Goal: Transaction & Acquisition: Obtain resource

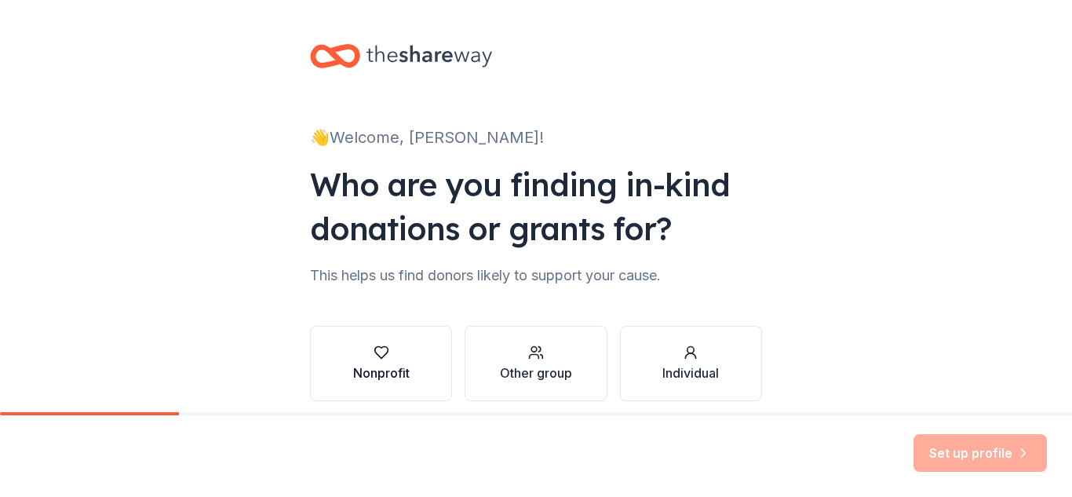
click at [375, 362] on div "Nonprofit" at bounding box center [381, 364] width 57 height 38
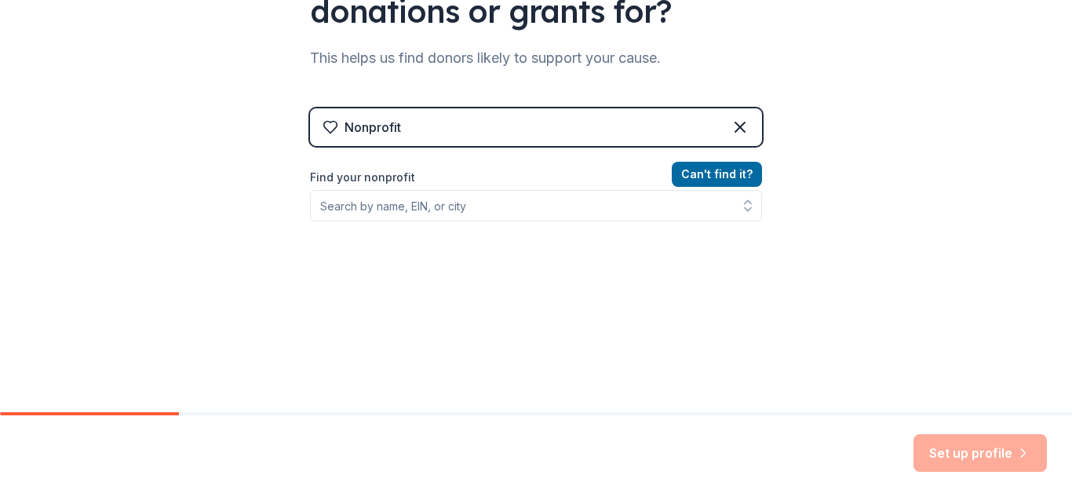
scroll to position [218, 0]
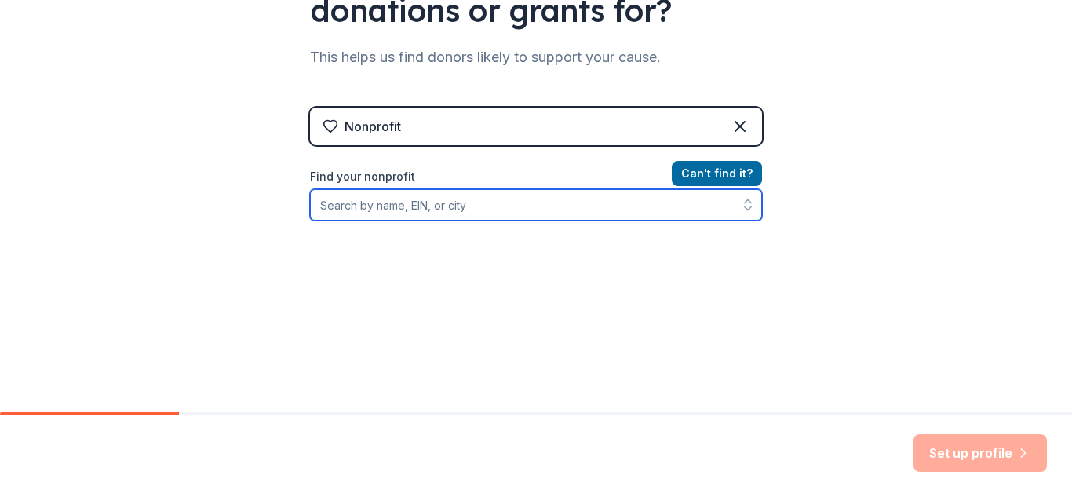
click at [458, 207] on input "Find your nonprofit" at bounding box center [536, 204] width 452 height 31
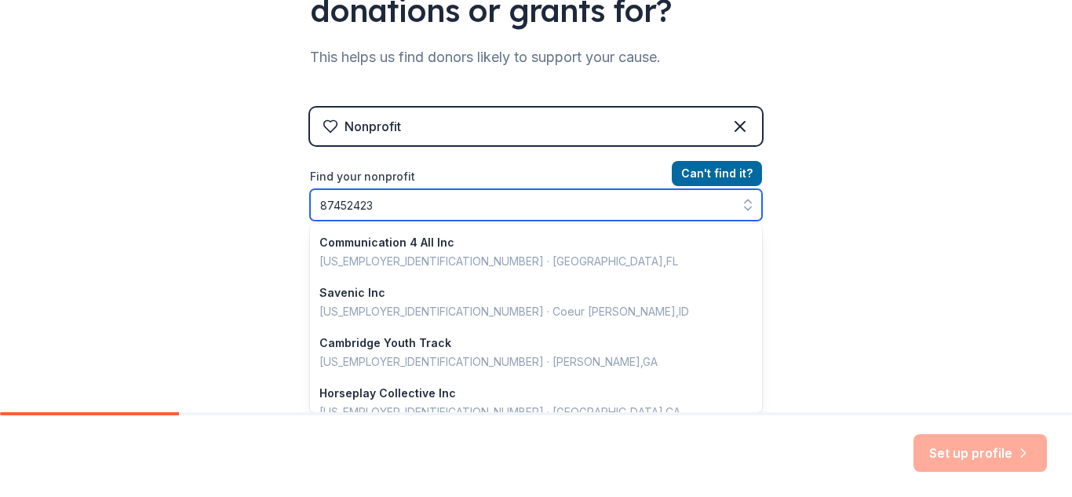
type input "874524239"
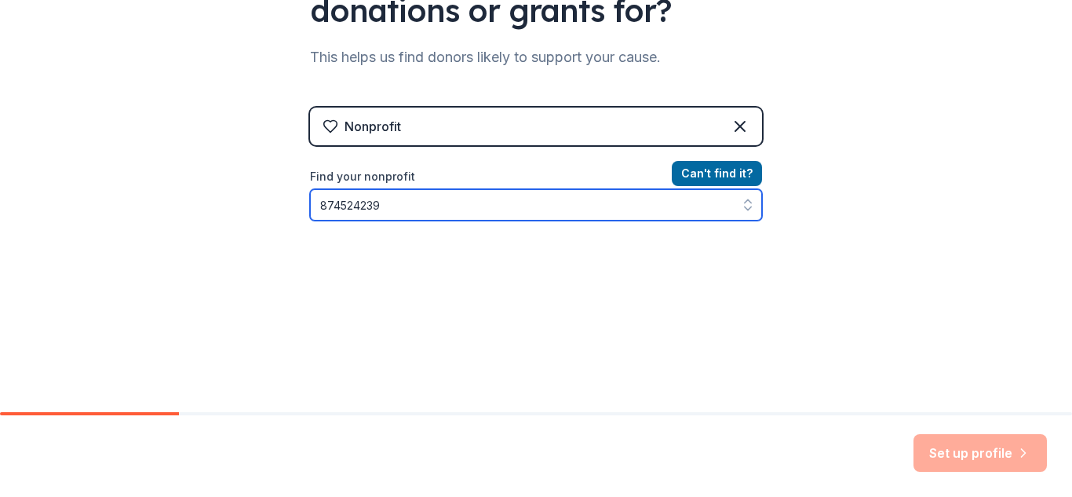
click at [340, 207] on input "874524239" at bounding box center [536, 204] width 452 height 31
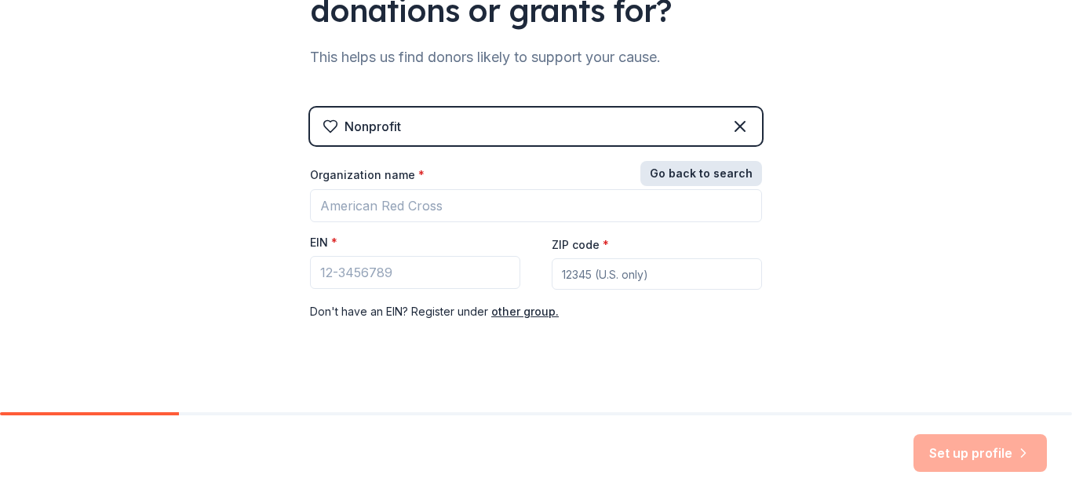
click at [684, 176] on button "Go back to search" at bounding box center [701, 173] width 122 height 25
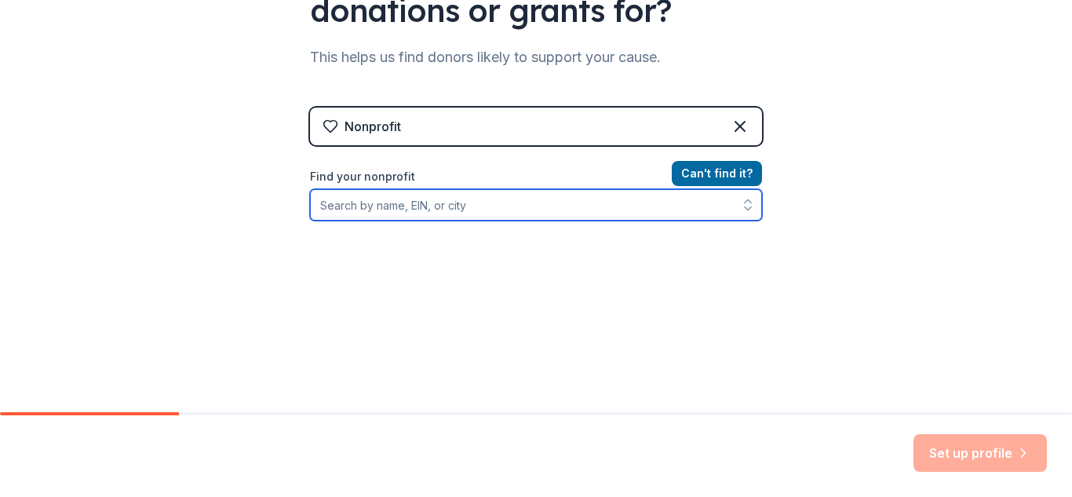
click at [734, 206] on button "button" at bounding box center [748, 204] width 28 height 31
paste input "874524239"
type input "874524239"
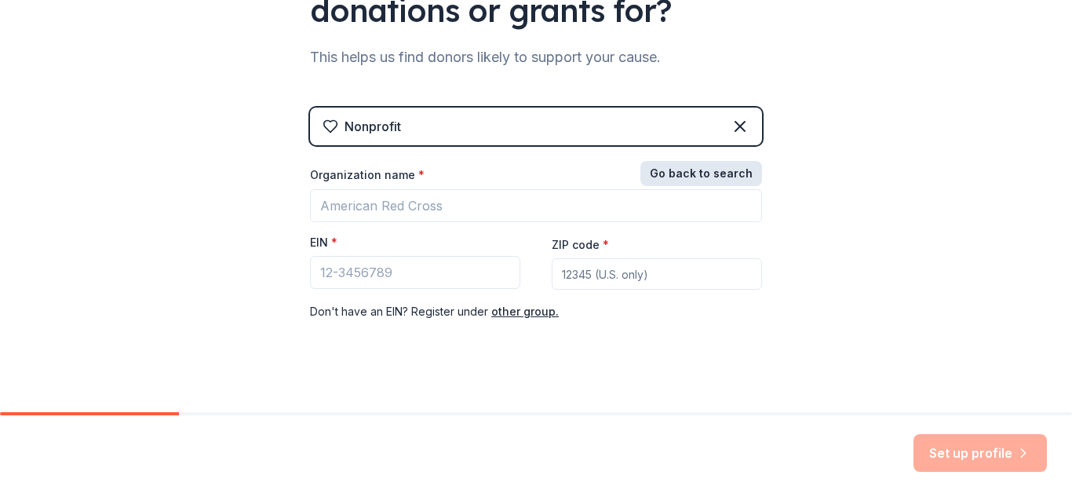
click at [688, 169] on button "Go back to search" at bounding box center [701, 173] width 122 height 25
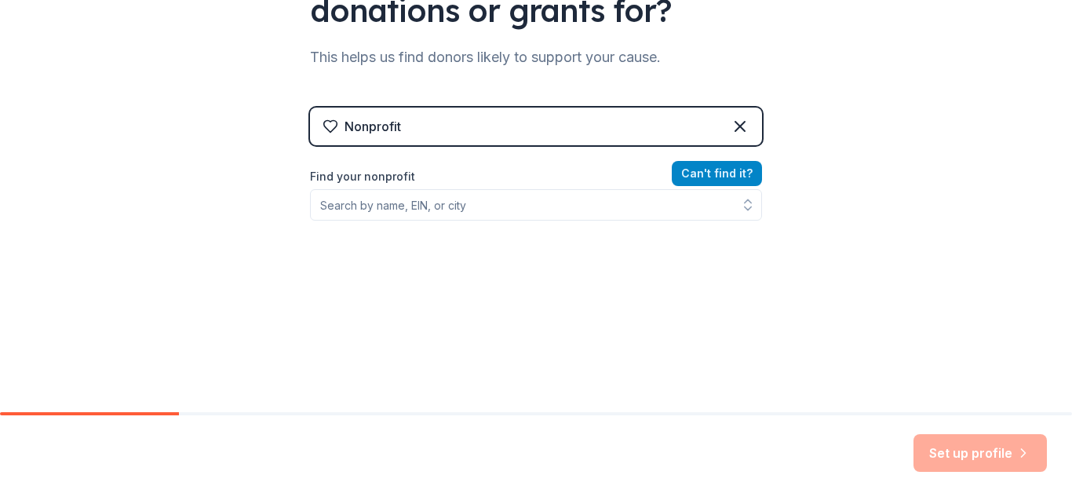
click at [688, 169] on button "Can ' t find it?" at bounding box center [717, 173] width 90 height 25
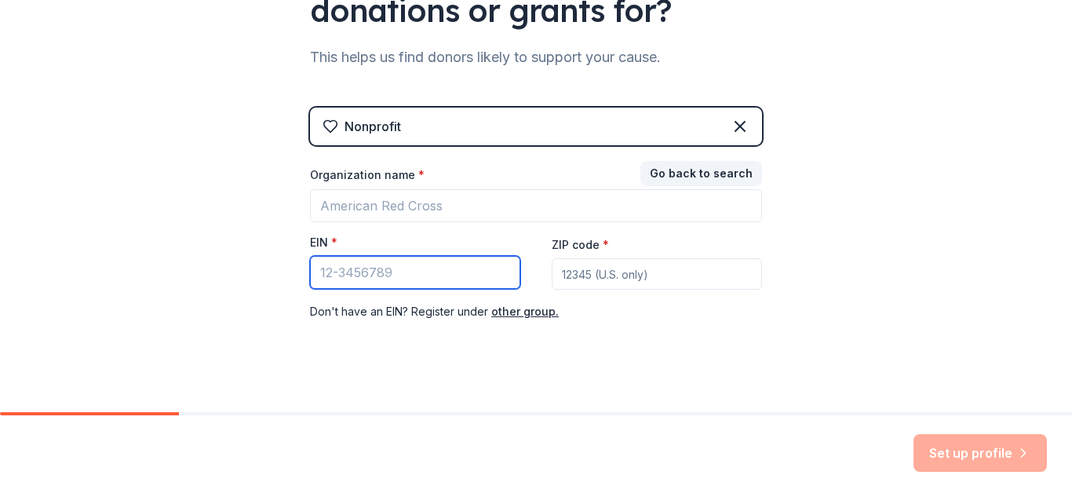
click at [442, 268] on input "EIN *" at bounding box center [415, 272] width 210 height 33
paste input "[US_EMPLOYER_IDENTIFICATION_NUMBER]"
type input "[US_EMPLOYER_IDENTIFICATION_NUMBER]"
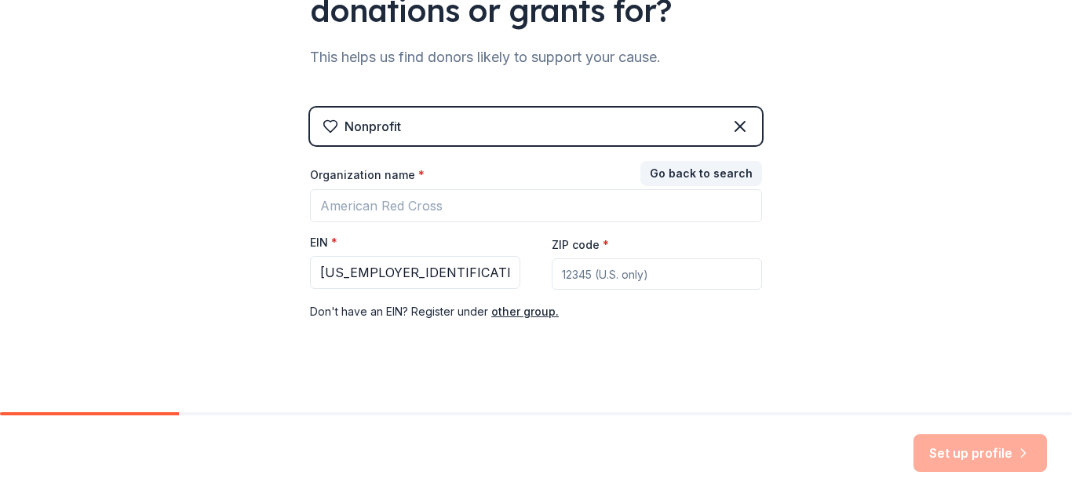
click at [608, 273] on input "ZIP code *" at bounding box center [657, 273] width 210 height 31
type input "21214"
click at [473, 230] on div "Organization name * EIN * [US_EMPLOYER_IDENTIFICATION_NUMBER] ZIP code * 21214 …" at bounding box center [536, 244] width 452 height 154
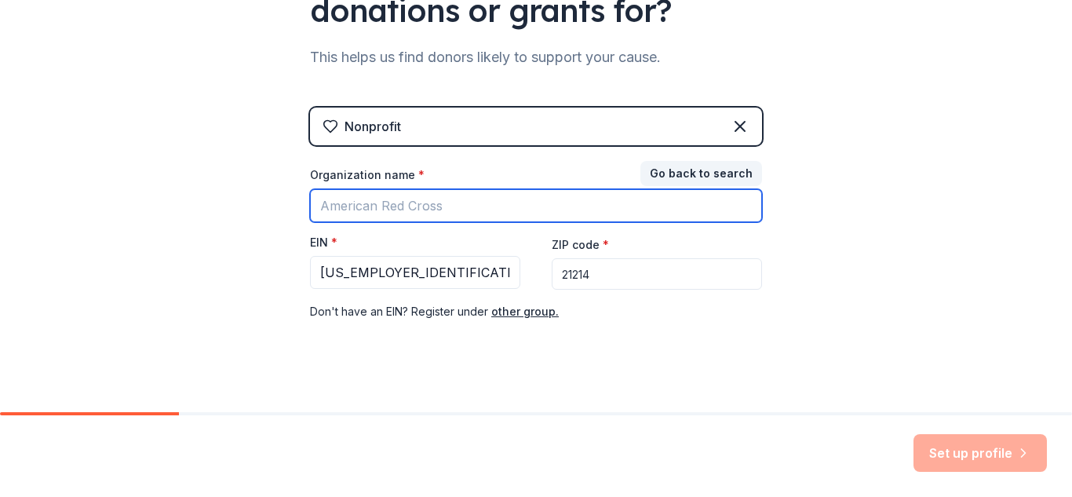
click at [457, 211] on input "Organization name *" at bounding box center [536, 205] width 452 height 33
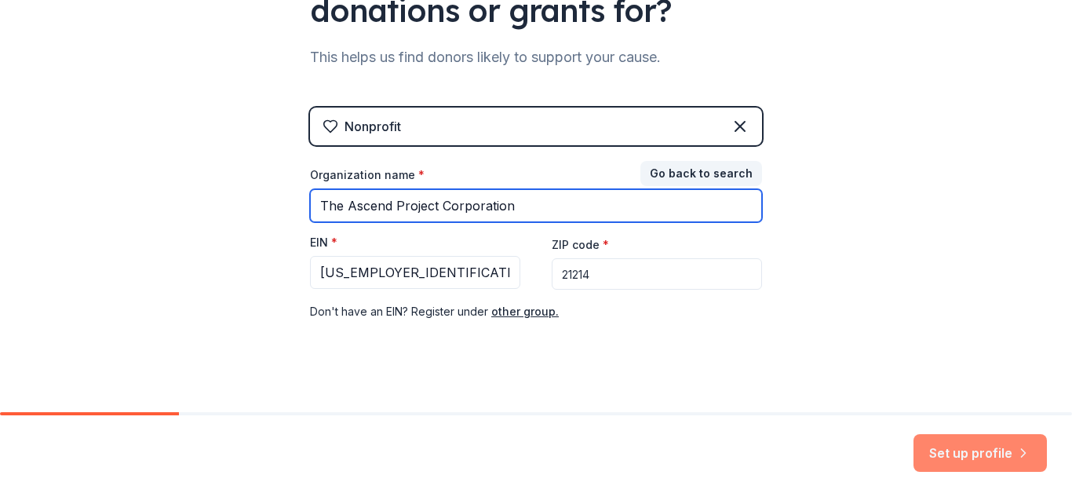
type input "The Ascend Project Corporation"
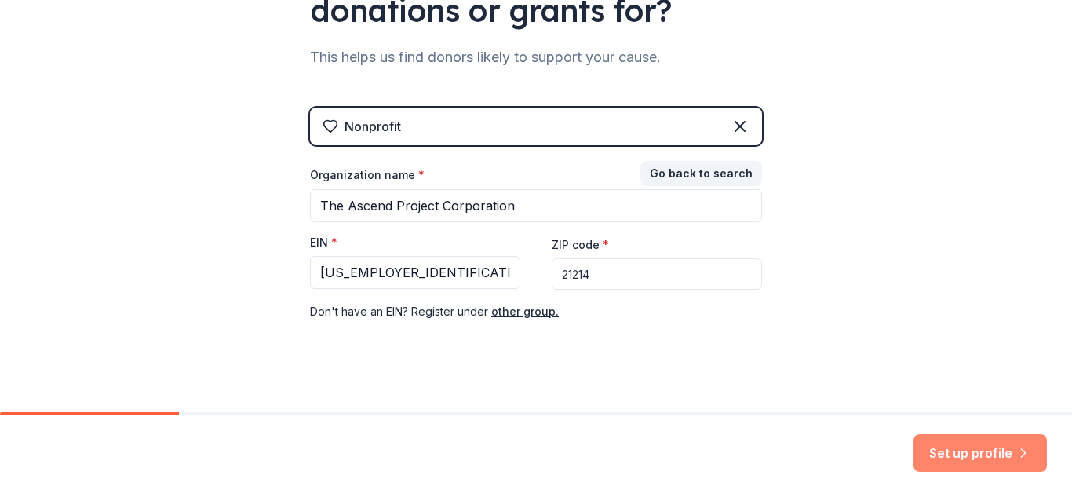
click at [962, 444] on button "Set up profile" at bounding box center [980, 453] width 133 height 38
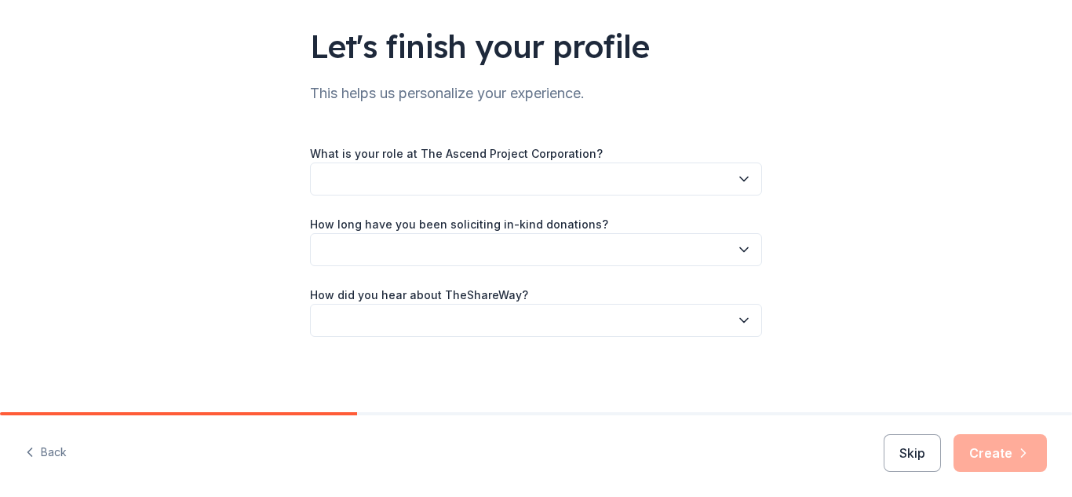
scroll to position [100, 0]
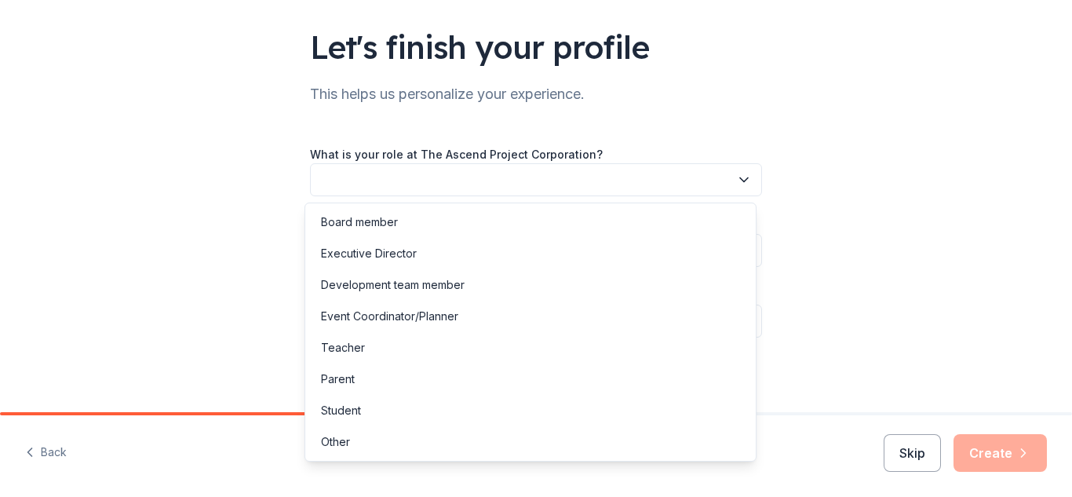
click at [743, 178] on icon "button" at bounding box center [744, 180] width 8 height 4
click at [580, 219] on div "Board member" at bounding box center [530, 221] width 444 height 31
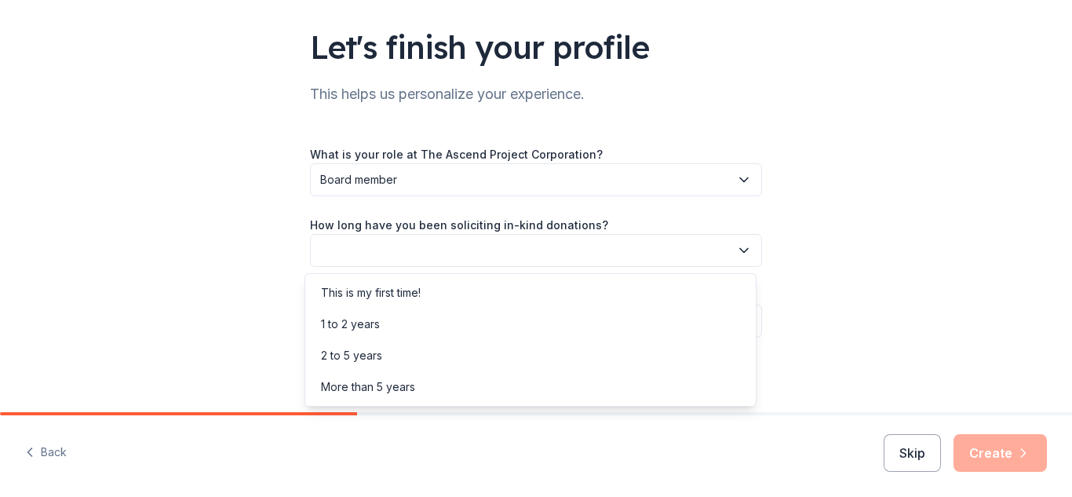
click at [602, 253] on button "button" at bounding box center [536, 250] width 452 height 33
click at [476, 323] on div "1 to 2 years" at bounding box center [530, 323] width 444 height 31
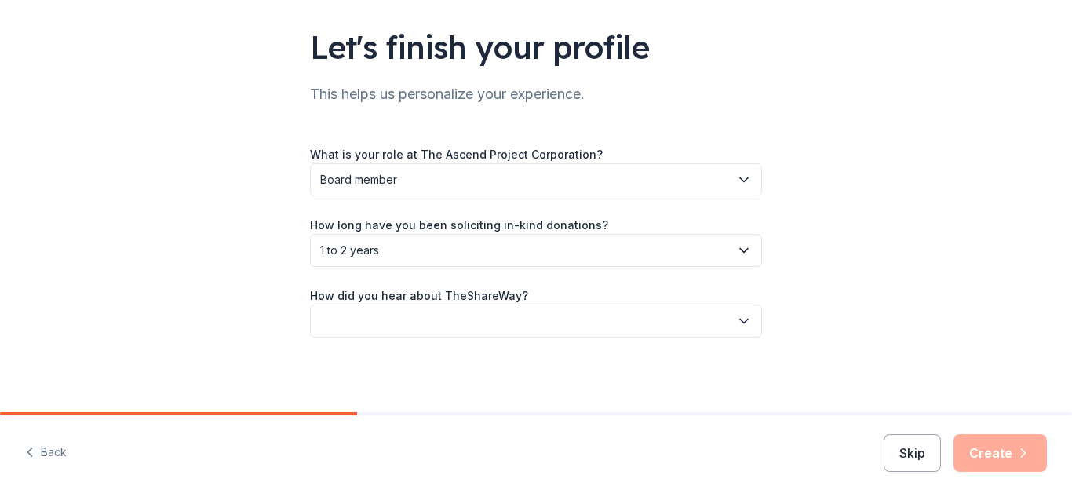
scroll to position [100, 0]
click at [744, 310] on button "button" at bounding box center [536, 320] width 452 height 33
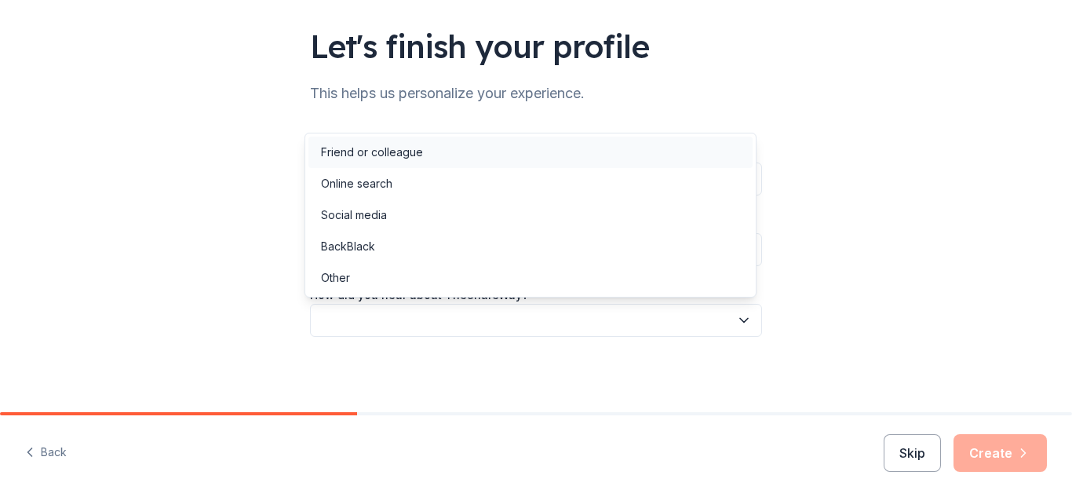
click at [616, 151] on div "Friend or colleague" at bounding box center [530, 152] width 444 height 31
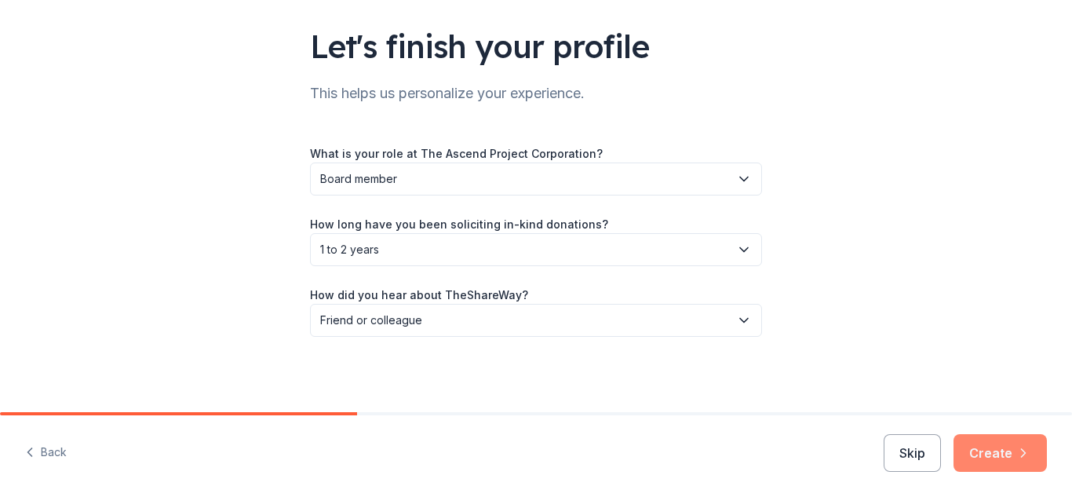
click at [1005, 447] on button "Create" at bounding box center [1000, 453] width 93 height 38
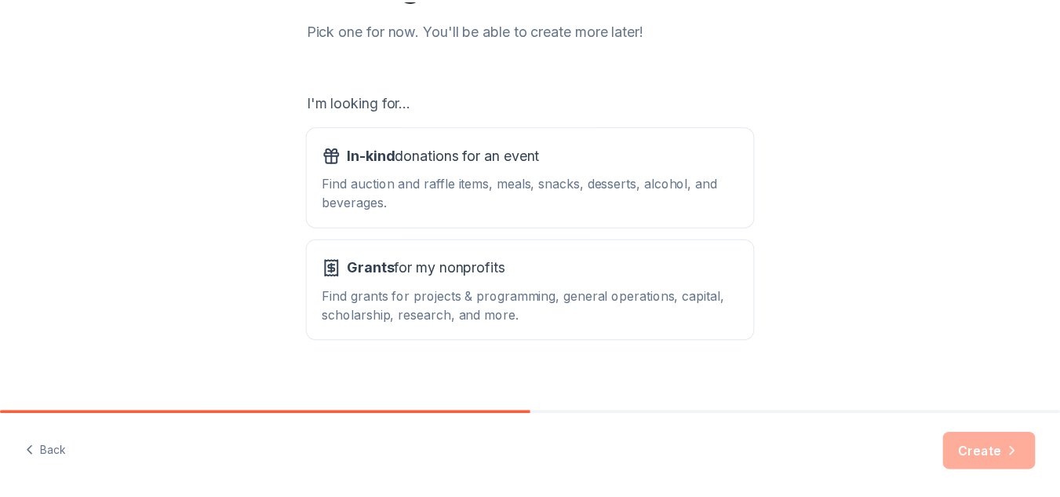
scroll to position [221, 0]
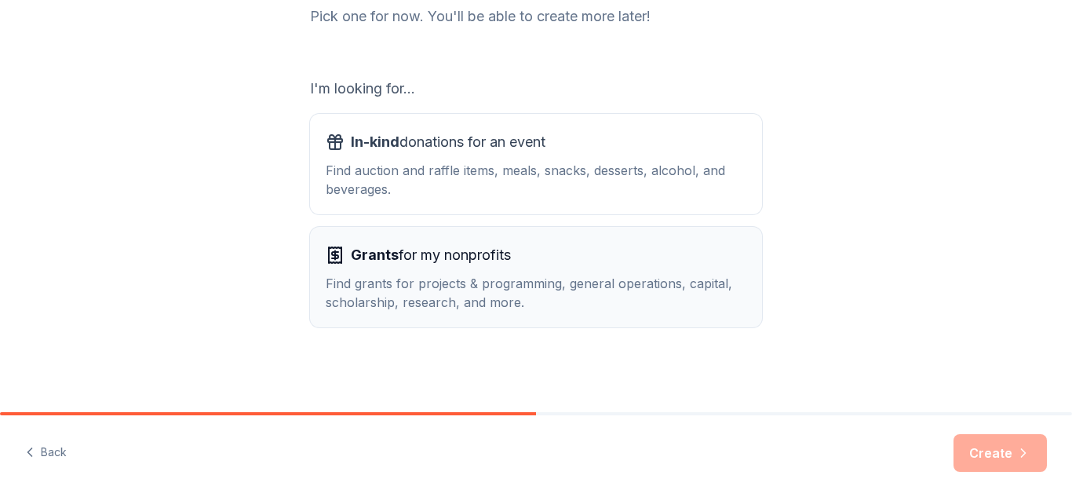
click at [432, 290] on div "Find grants for projects & programming, general operations, capital, scholarshi…" at bounding box center [536, 293] width 421 height 38
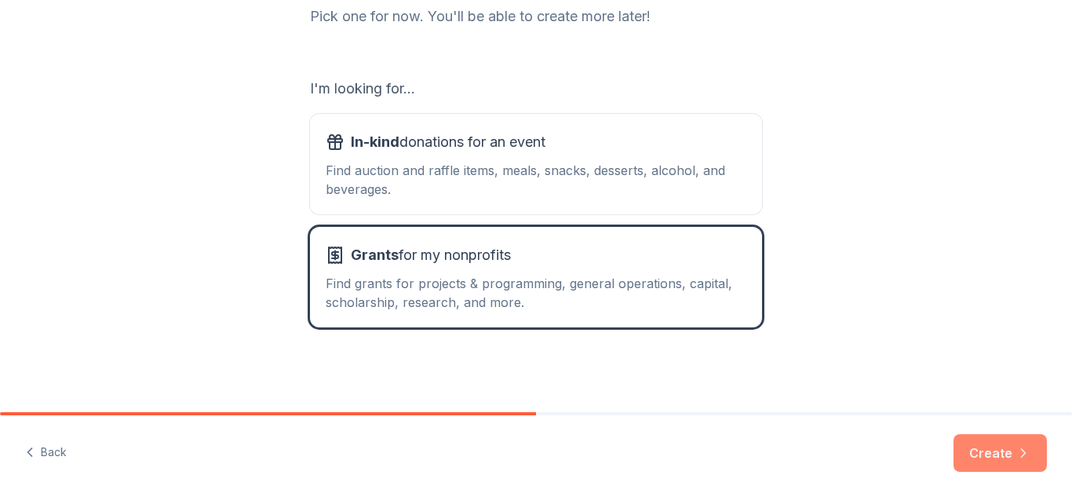
click at [997, 457] on button "Create" at bounding box center [1000, 453] width 93 height 38
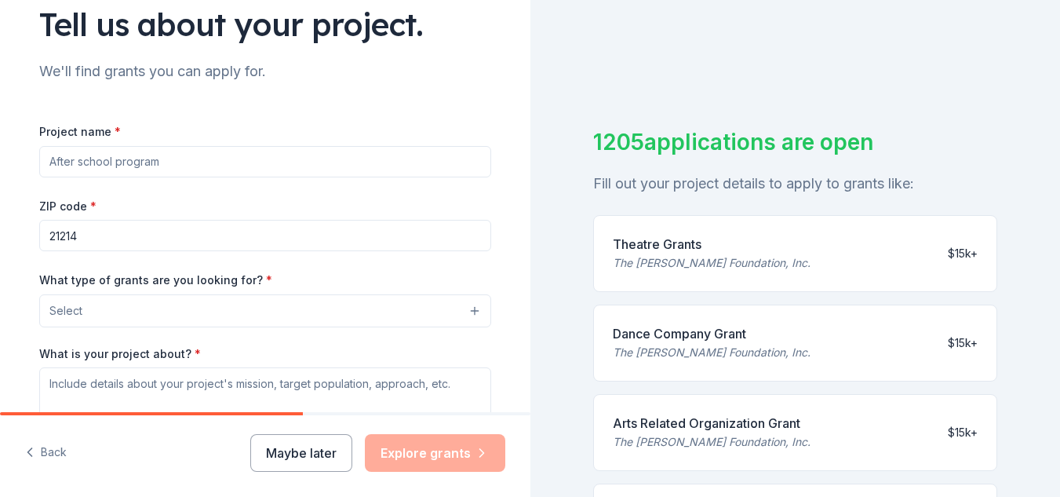
scroll to position [123, 0]
click at [355, 167] on input "Project name *" at bounding box center [265, 160] width 452 height 31
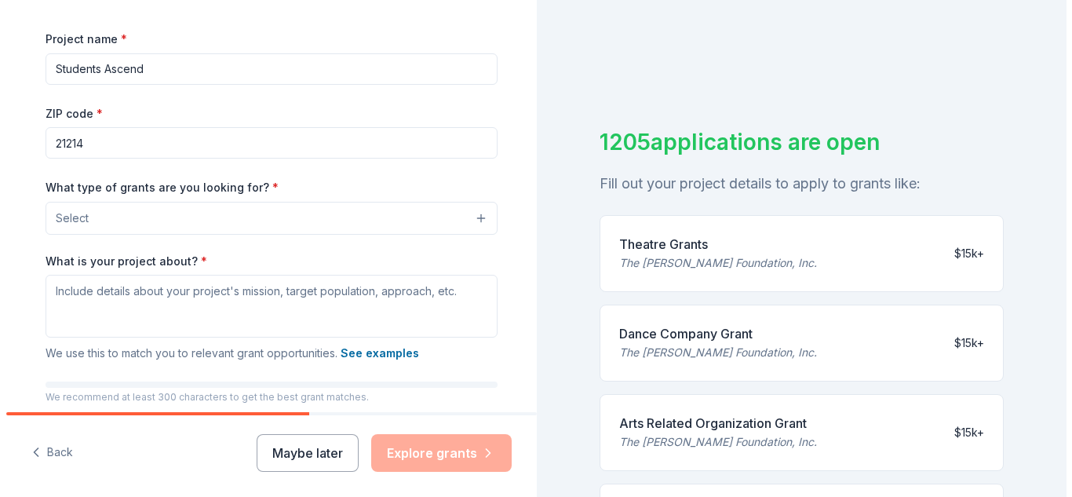
scroll to position [216, 0]
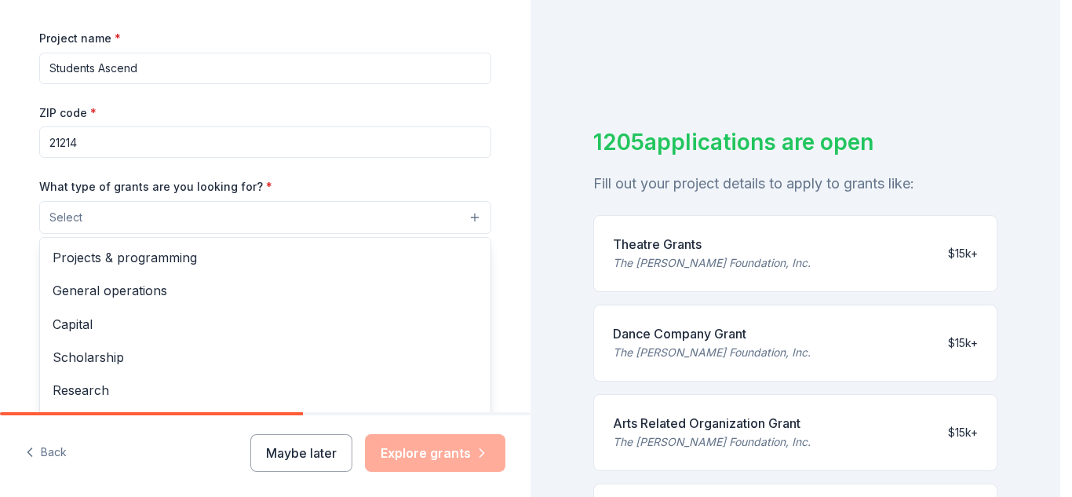
click at [159, 212] on button "Select" at bounding box center [265, 217] width 452 height 33
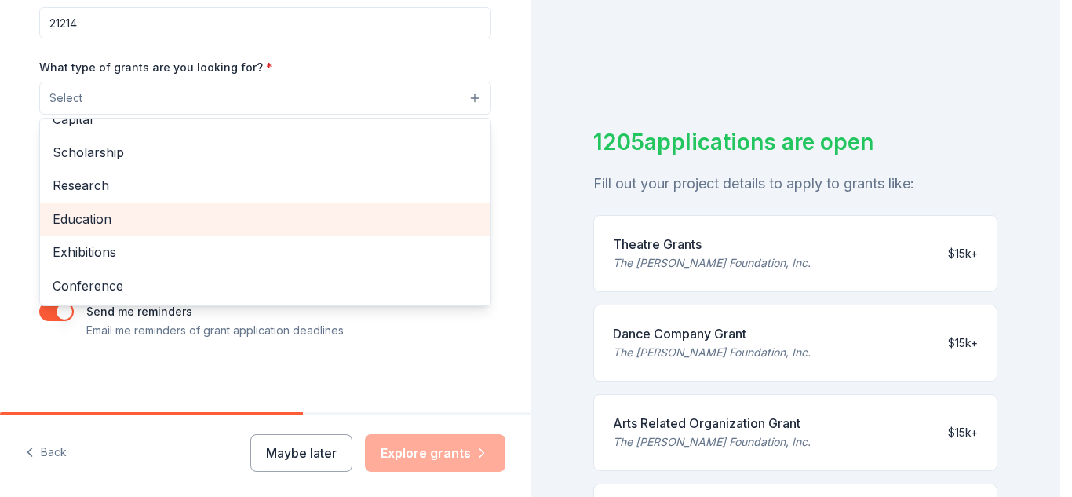
scroll to position [0, 0]
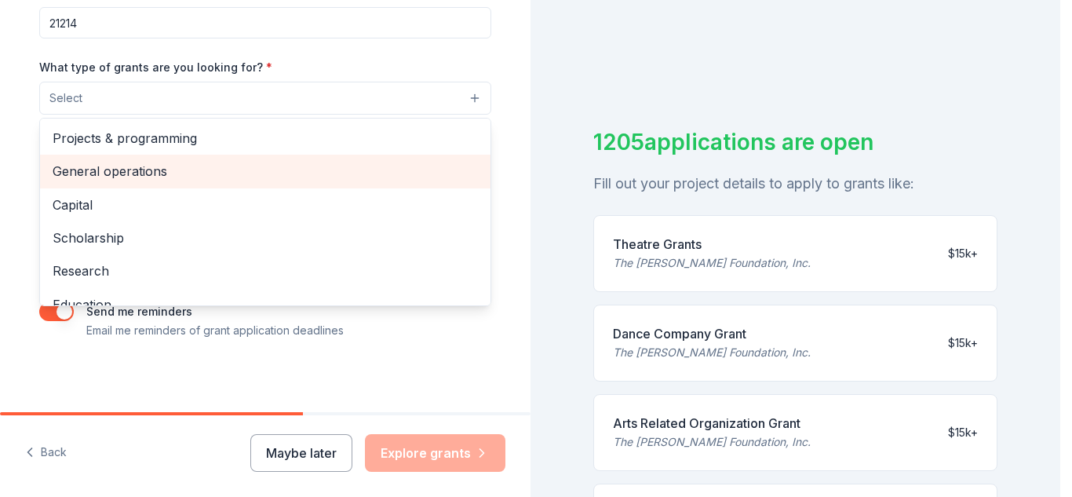
click at [143, 176] on span "General operations" at bounding box center [265, 171] width 425 height 20
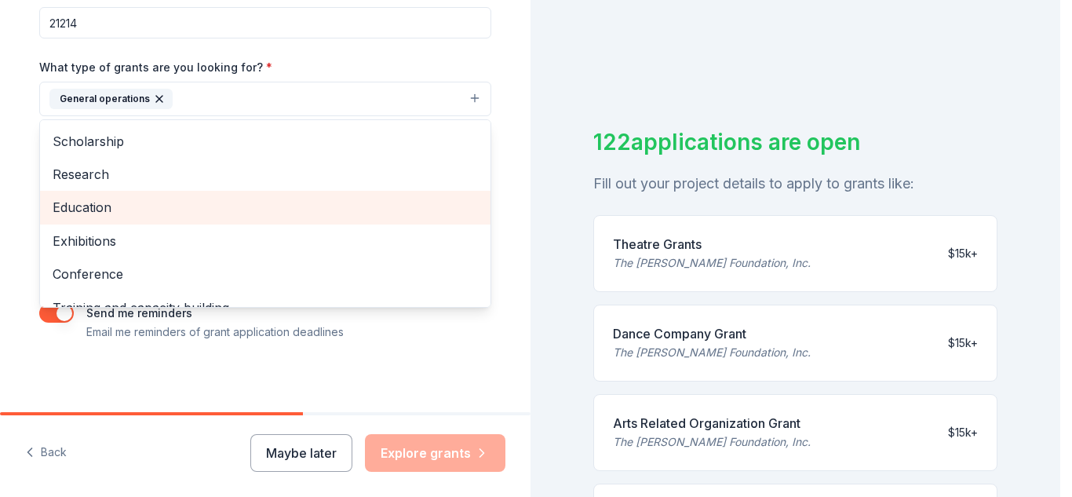
scroll to position [67, 0]
click at [93, 213] on span "Education" at bounding box center [265, 205] width 425 height 20
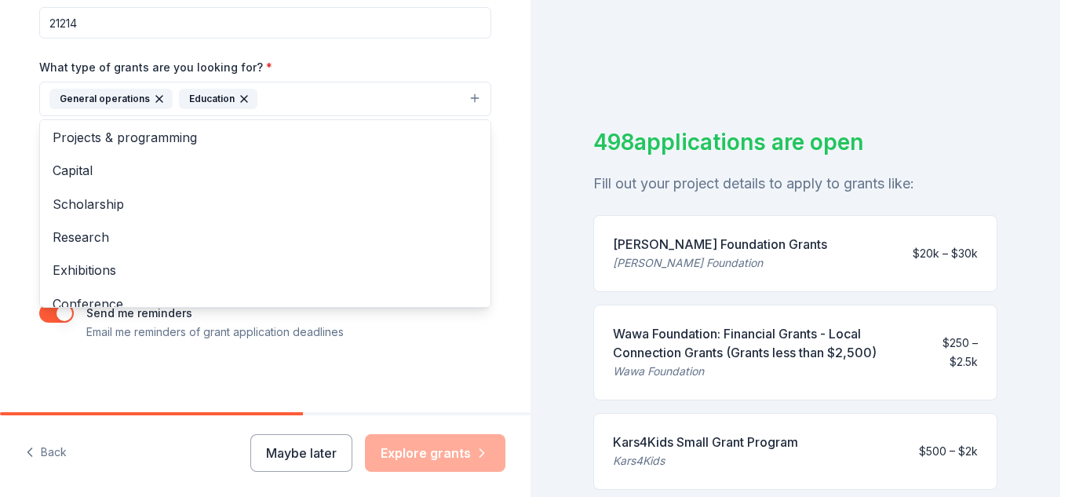
scroll to position [0, 0]
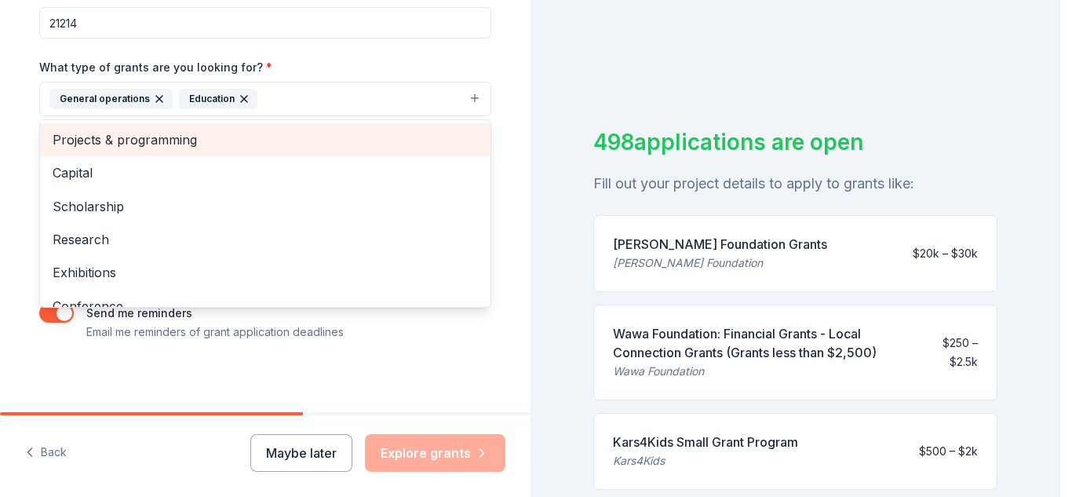
click at [193, 137] on span "Projects & programming" at bounding box center [265, 140] width 425 height 20
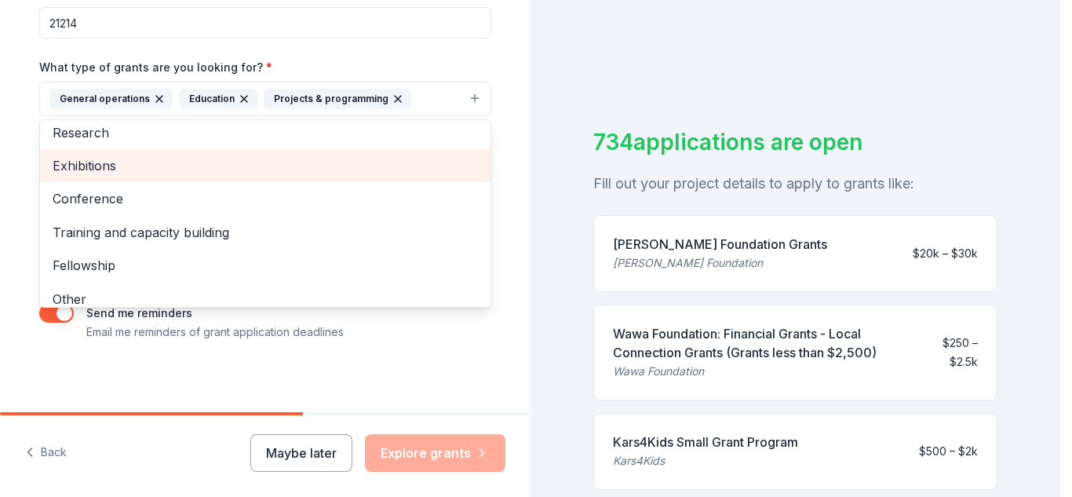
scroll to position [86, 0]
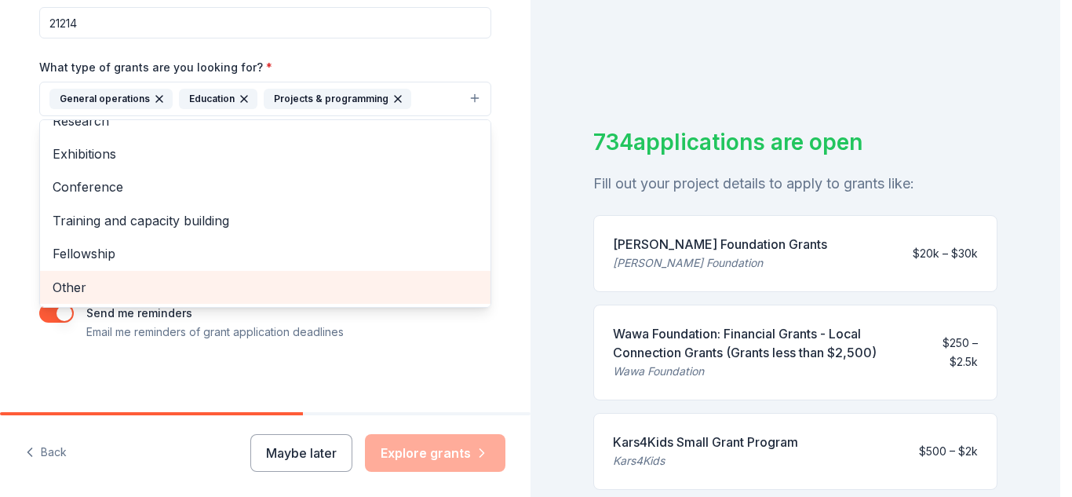
click at [230, 293] on span "Other" at bounding box center [265, 287] width 425 height 20
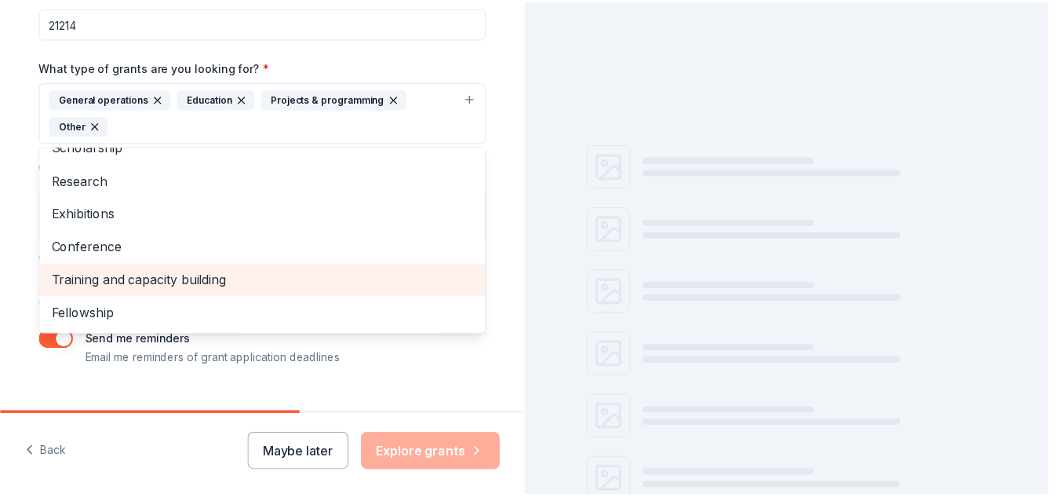
scroll to position [53, 0]
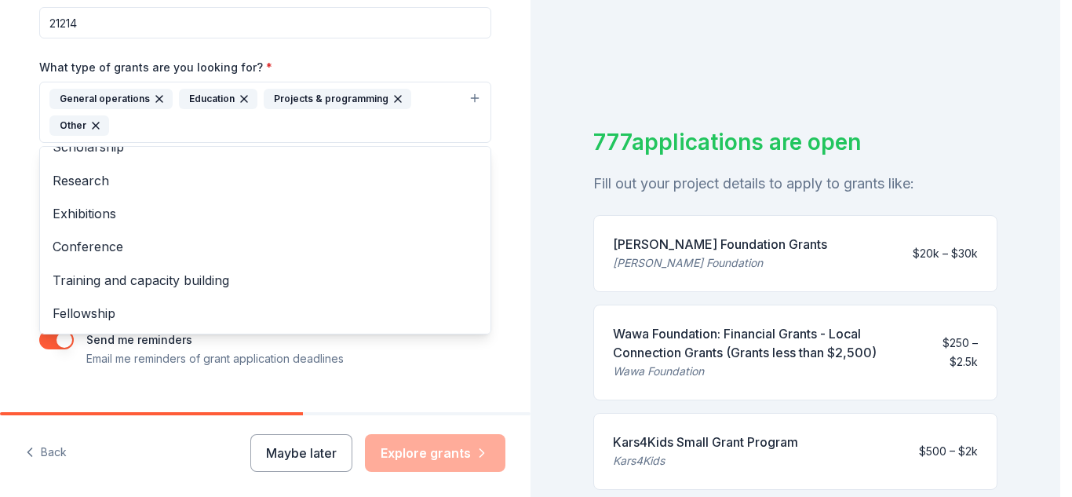
click at [488, 367] on div "Tell us about your project. We'll find grants you can apply for. Project name *…" at bounding box center [265, 54] width 502 height 779
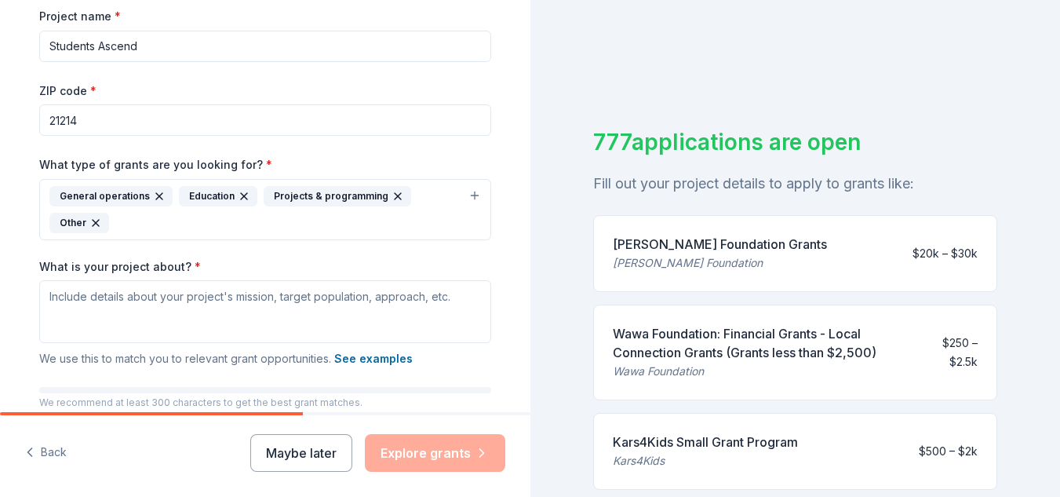
scroll to position [149, 0]
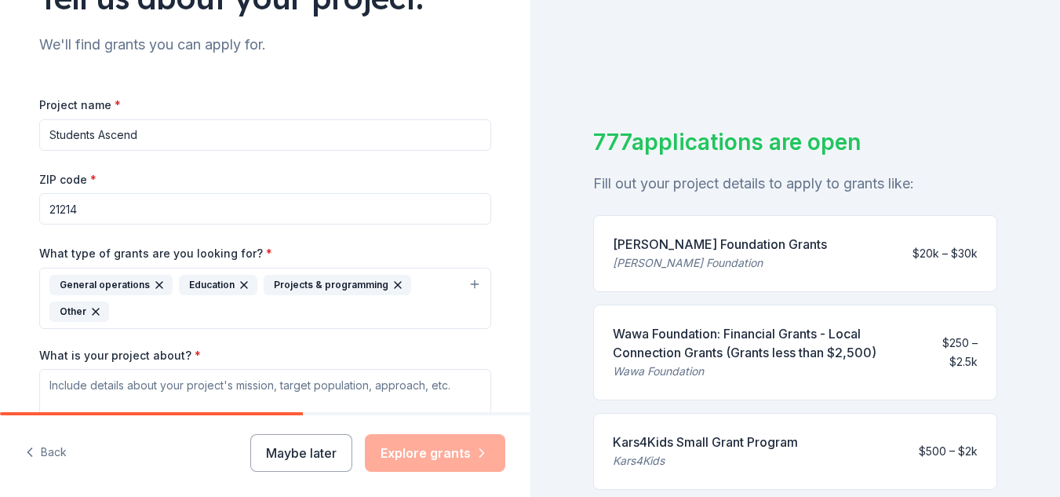
click at [59, 135] on input "Students Ascend" at bounding box center [265, 134] width 452 height 31
click at [126, 131] on input "The Ascend" at bounding box center [265, 134] width 452 height 31
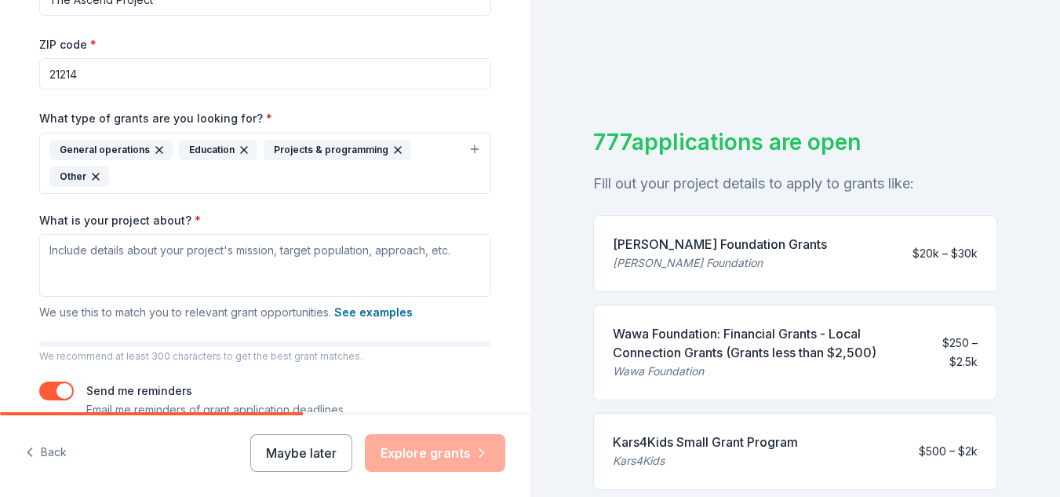
scroll to position [285, 0]
type input "The Ascend Project"
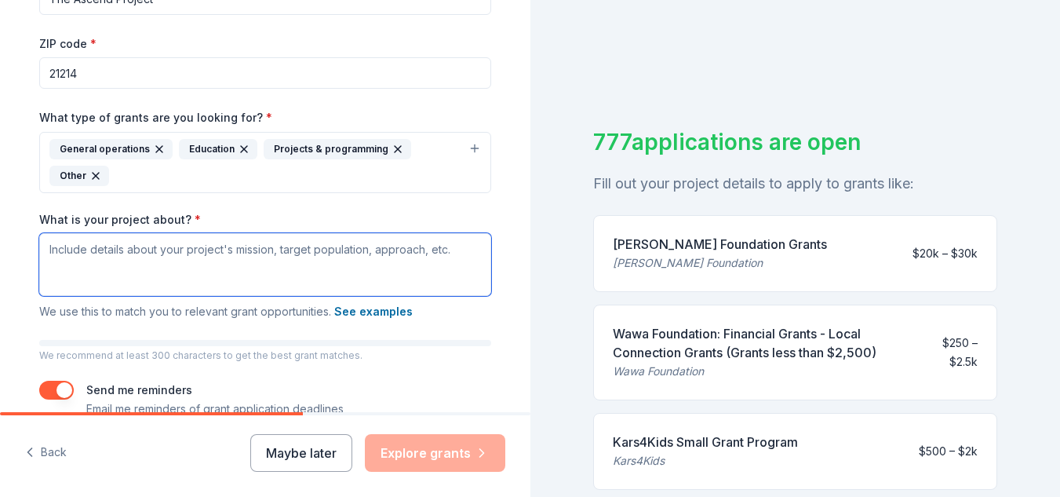
click at [221, 271] on textarea "What is your project about? *" at bounding box center [265, 264] width 452 height 63
paste textarea "Our mission is to empower high school students to achieve success beyond gradua…"
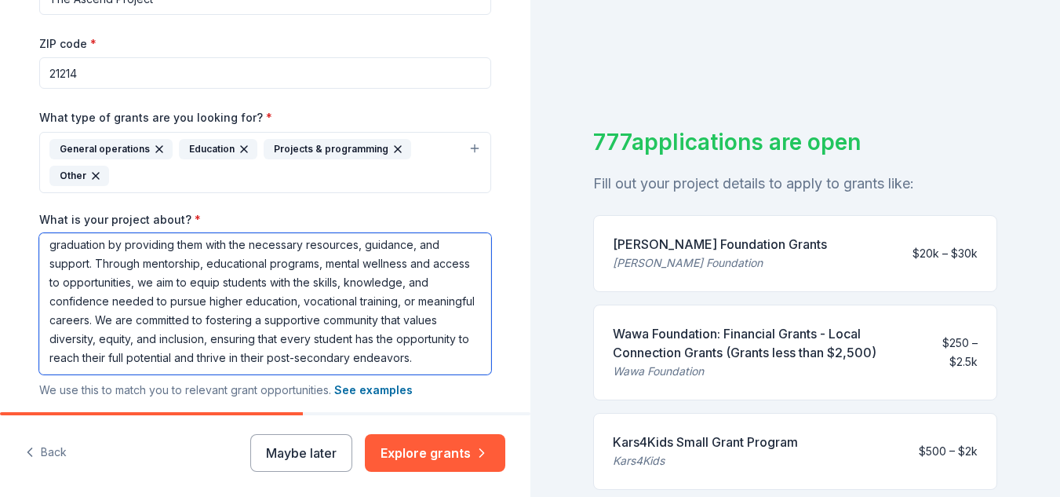
scroll to position [0, 0]
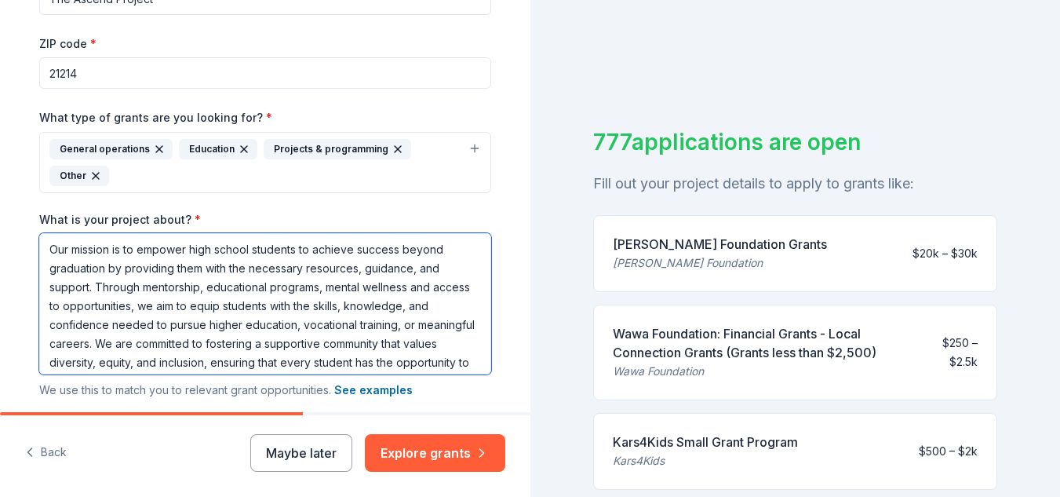
type textarea "Our mission is to empower high school students to achieve success beyond gradua…"
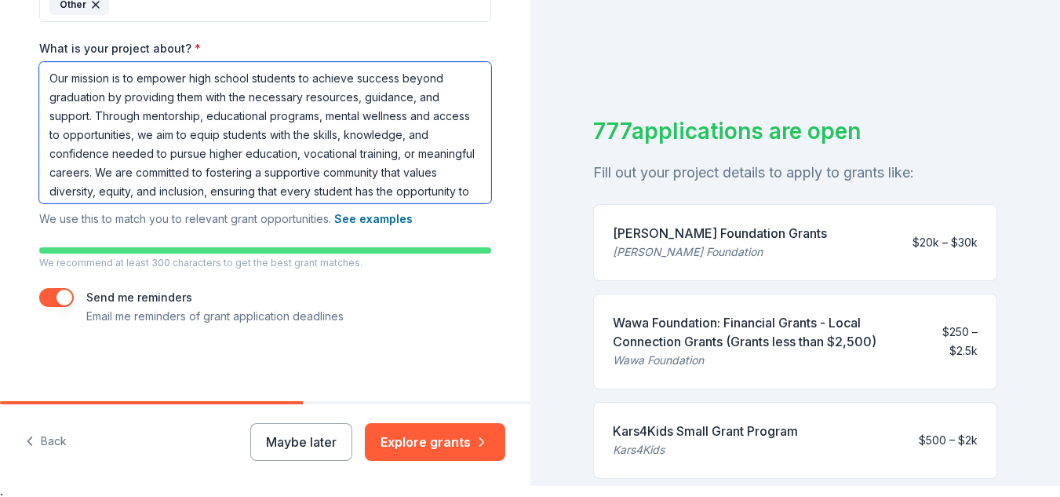
scroll to position [12, 0]
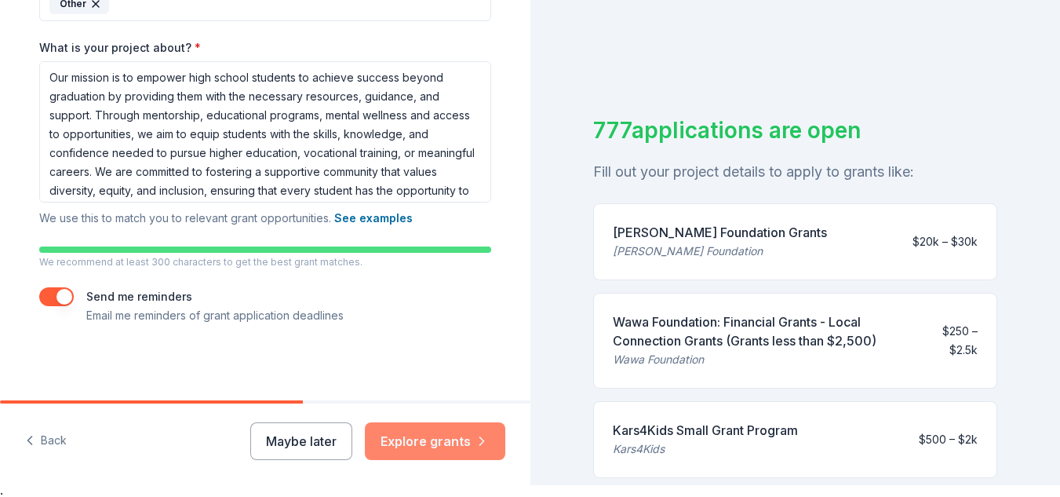
click at [447, 447] on button "Explore grants" at bounding box center [435, 441] width 140 height 38
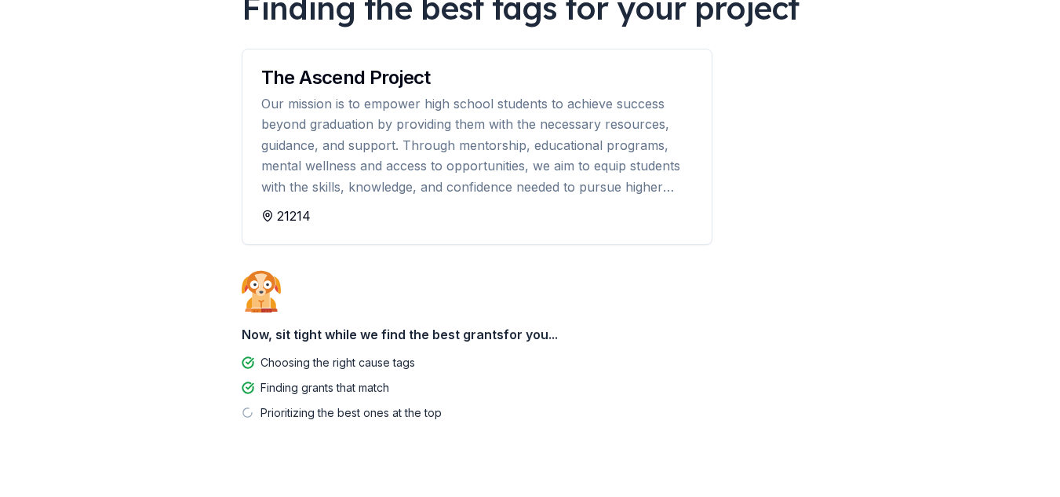
scroll to position [174, 0]
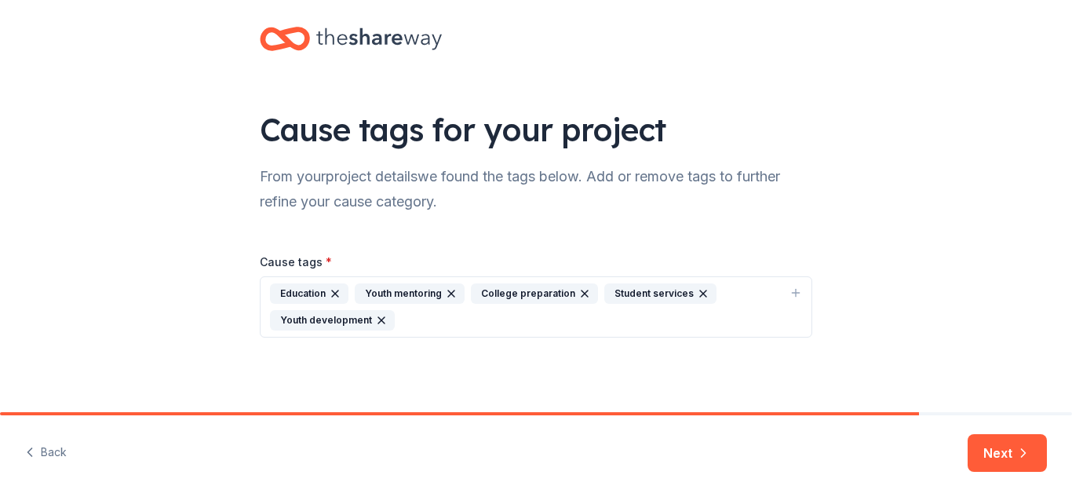
scroll to position [18, 0]
click at [979, 445] on button "Next" at bounding box center [1007, 453] width 79 height 38
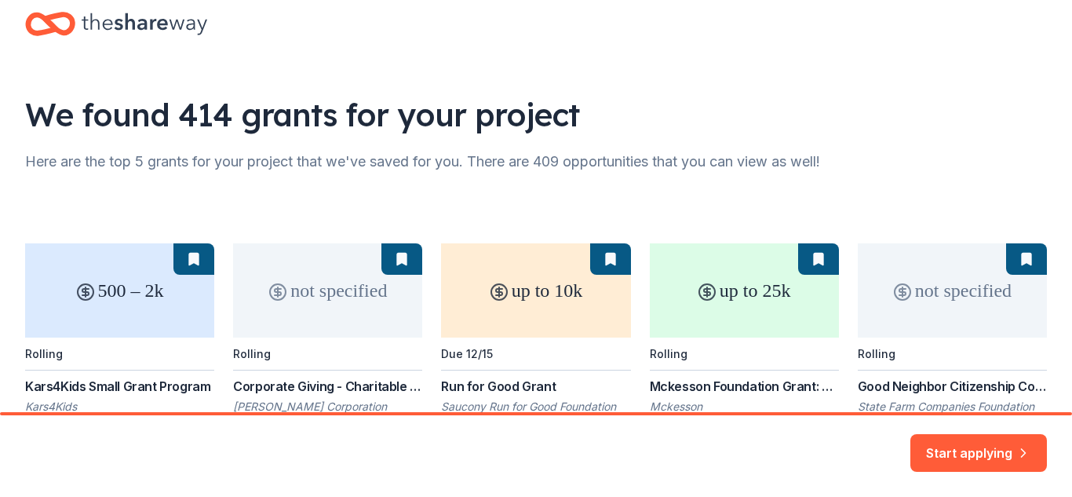
scroll to position [33, 0]
click at [695, 106] on div "We found 414 grants for your project" at bounding box center [536, 114] width 1022 height 44
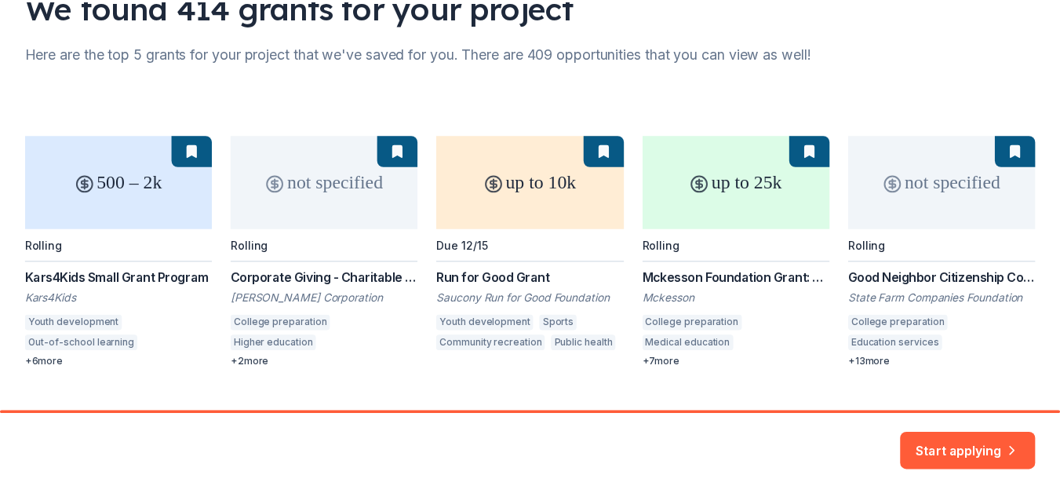
scroll to position [139, 0]
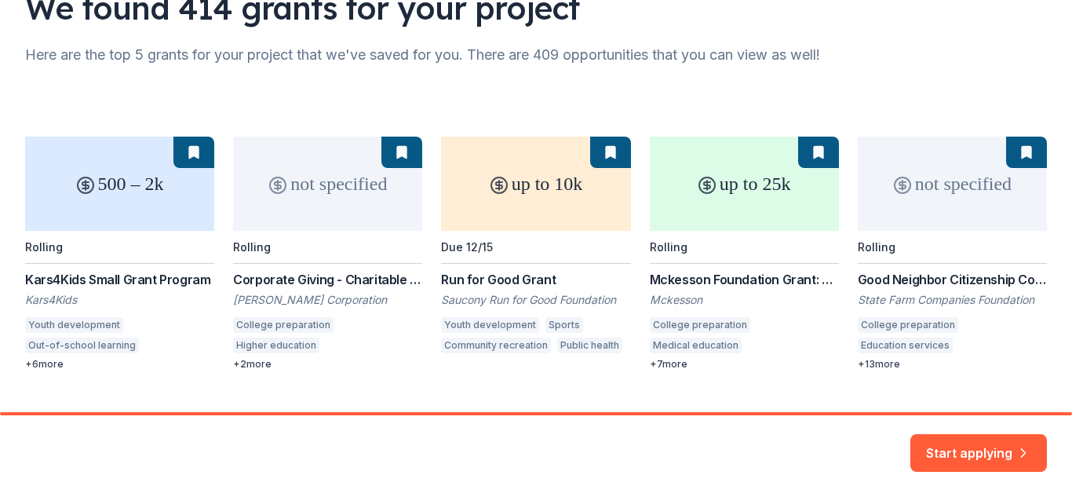
click at [246, 360] on div "500 – 2k Rolling Kars4Kids Small Grant Program Kars4Kids Youth development Out-…" at bounding box center [536, 254] width 1022 height 234
click at [973, 444] on button "Start applying" at bounding box center [979, 444] width 137 height 38
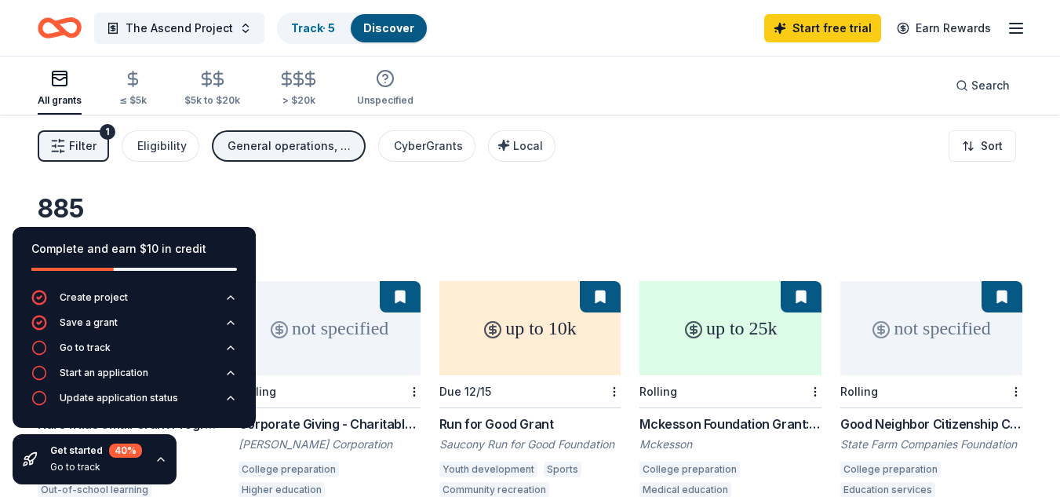
click at [507, 203] on div "885 results in [GEOGRAPHIC_DATA], [GEOGRAPHIC_DATA]" at bounding box center [530, 227] width 985 height 69
click at [374, 199] on div "885 results in [GEOGRAPHIC_DATA], [GEOGRAPHIC_DATA]" at bounding box center [530, 227] width 985 height 69
click at [165, 458] on icon "button" at bounding box center [161, 459] width 13 height 13
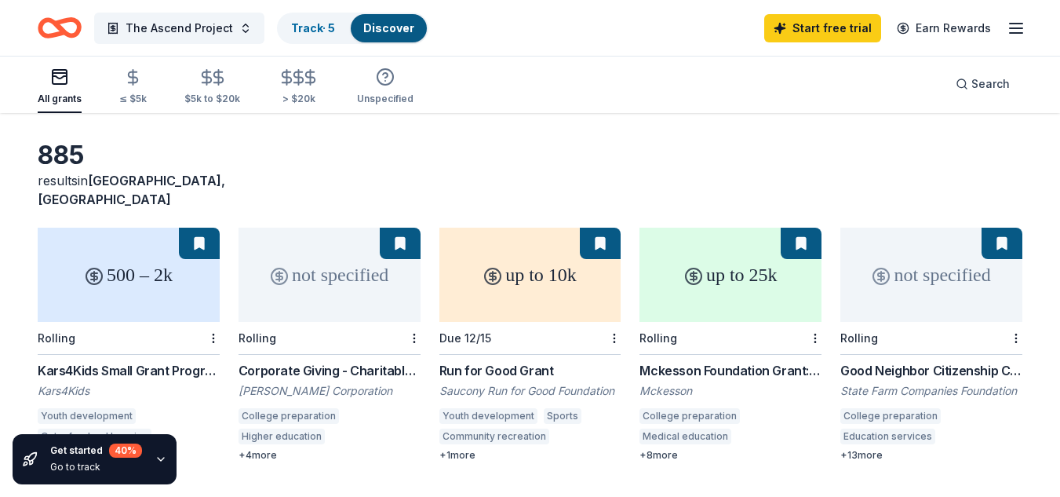
scroll to position [67, 0]
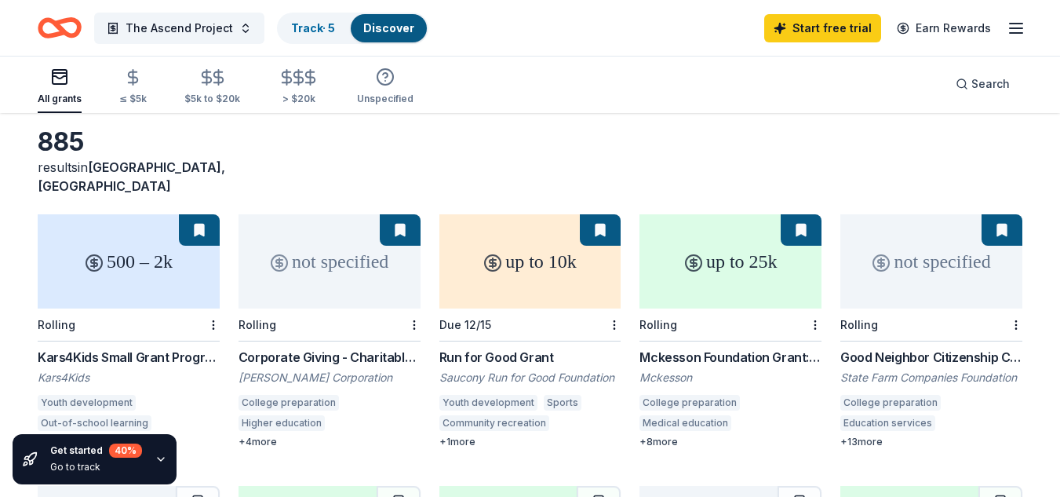
click at [318, 348] on div "Corporate Giving - Charitable Contributions" at bounding box center [330, 357] width 182 height 19
click at [77, 348] on div "Kars4Kids Small Grant Program" at bounding box center [129, 357] width 182 height 19
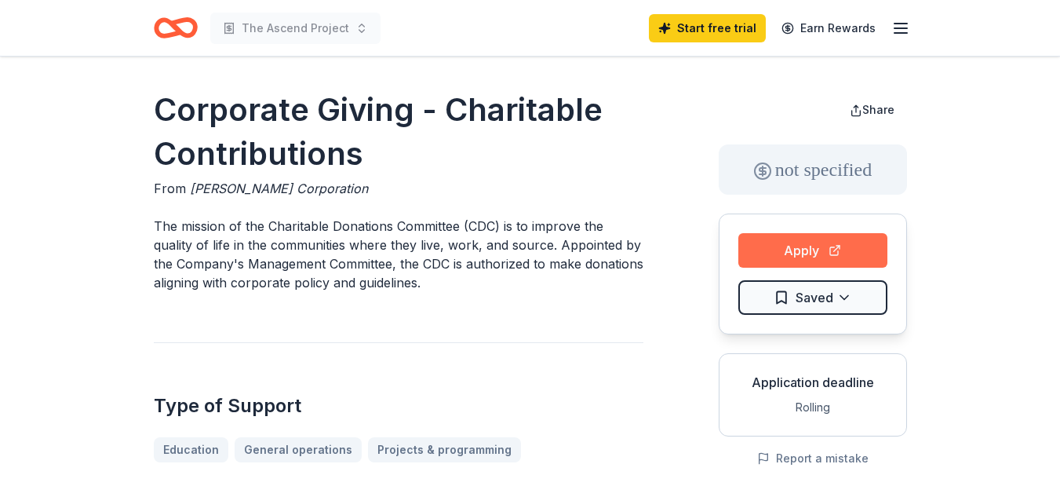
click at [775, 256] on button "Apply" at bounding box center [813, 250] width 149 height 35
